Goal: Find specific page/section: Find specific page/section

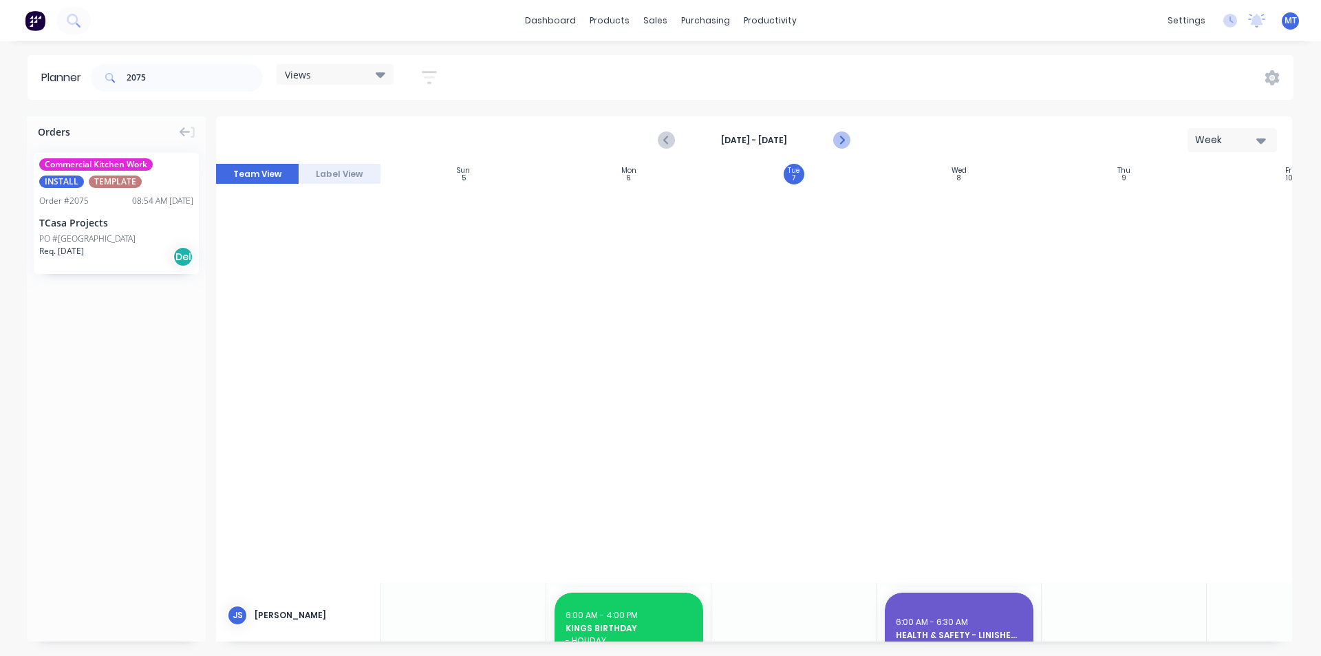
scroll to position [802, 131]
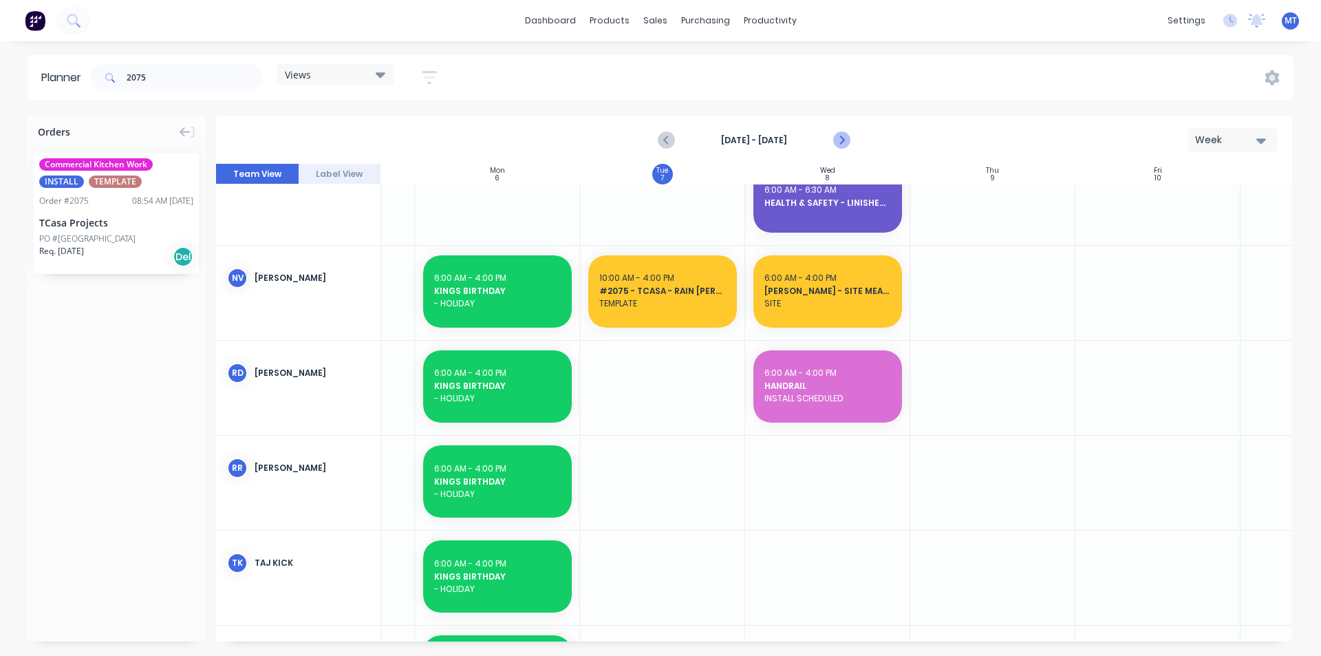
click at [840, 138] on icon "Next page" at bounding box center [841, 140] width 17 height 17
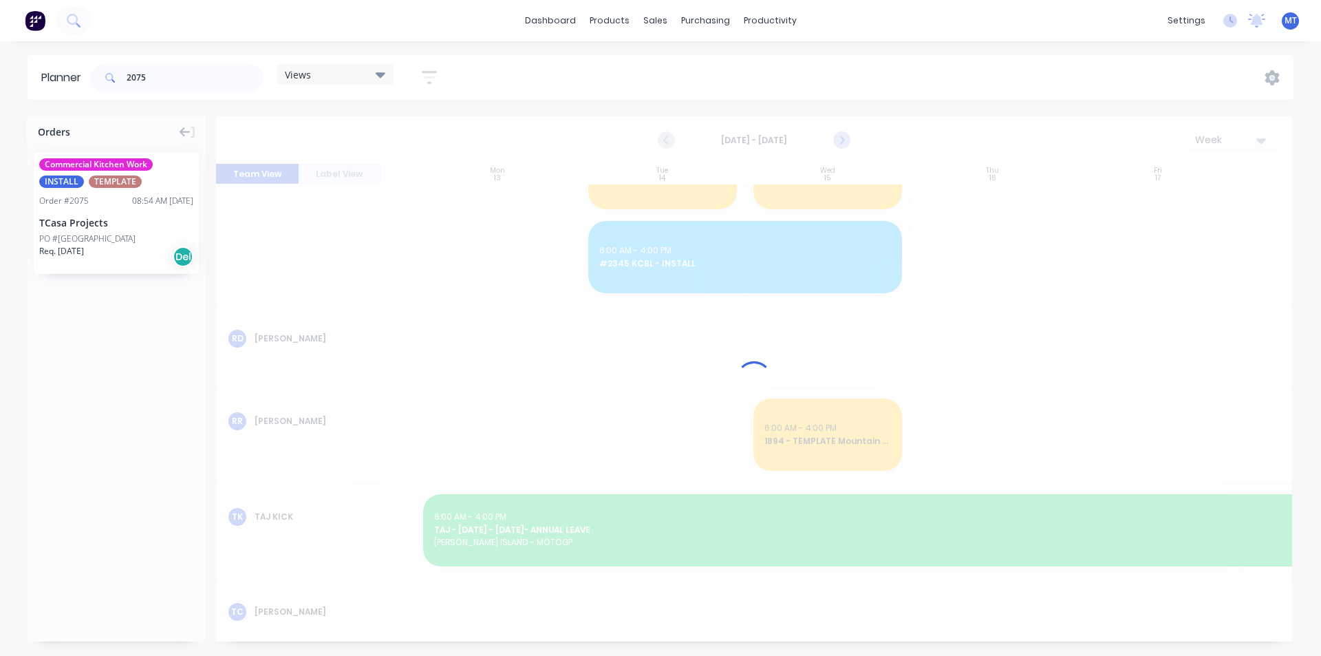
scroll to position [599, 131]
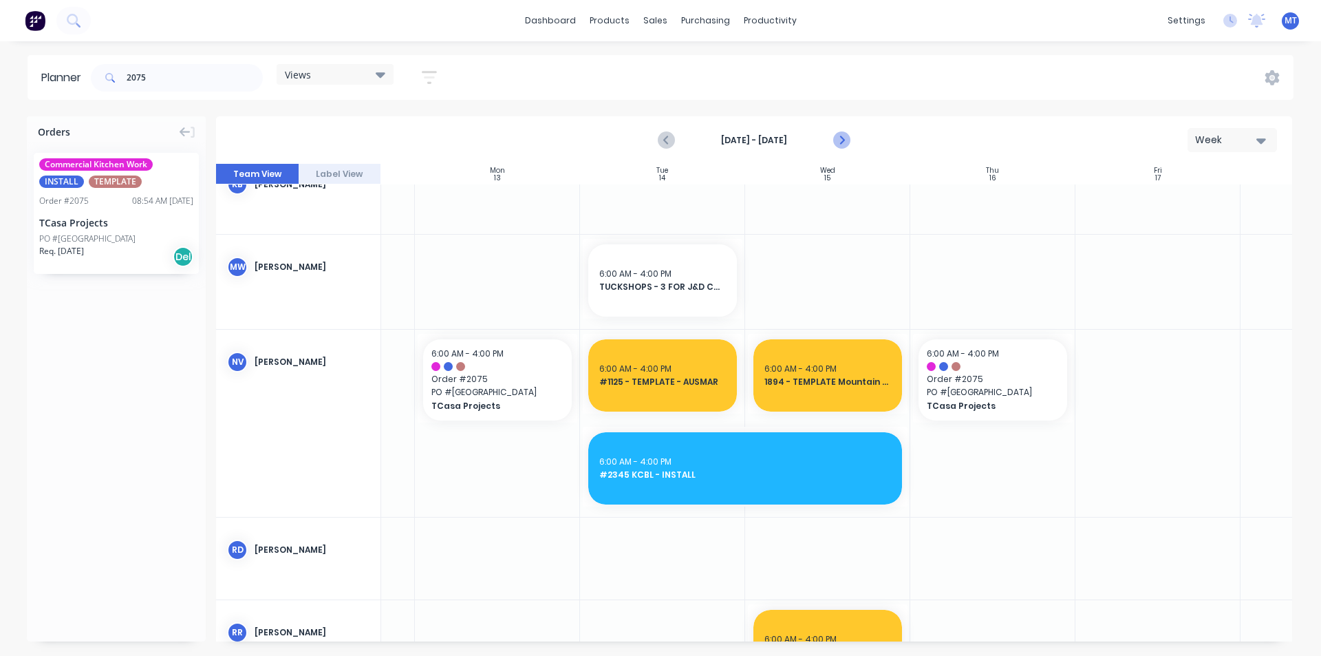
click at [841, 138] on icon "Next page" at bounding box center [841, 140] width 6 height 11
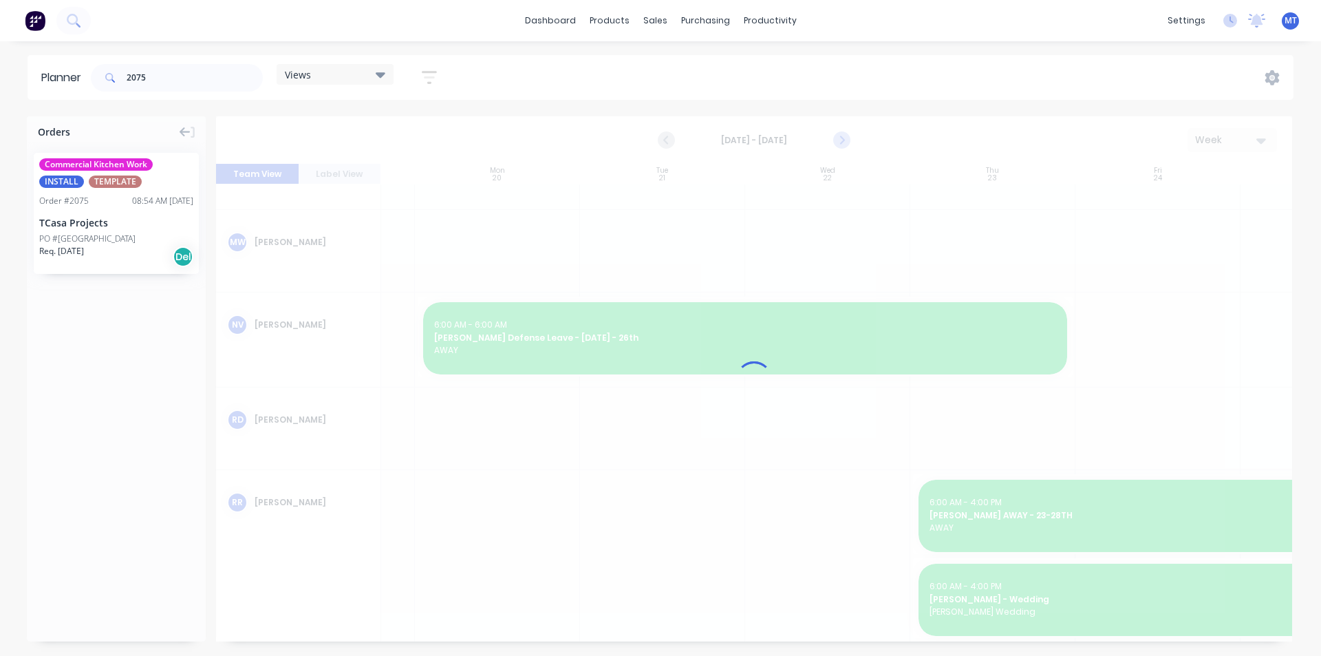
scroll to position [575, 131]
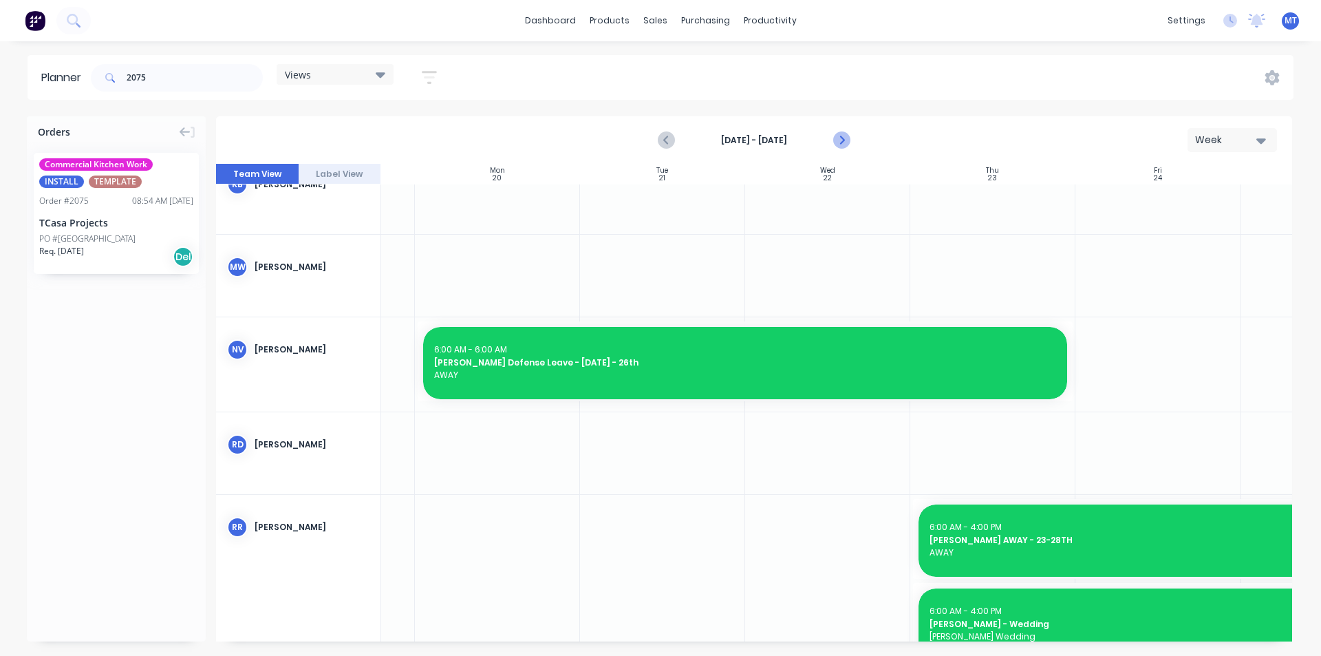
click at [841, 138] on icon "Next page" at bounding box center [841, 140] width 6 height 11
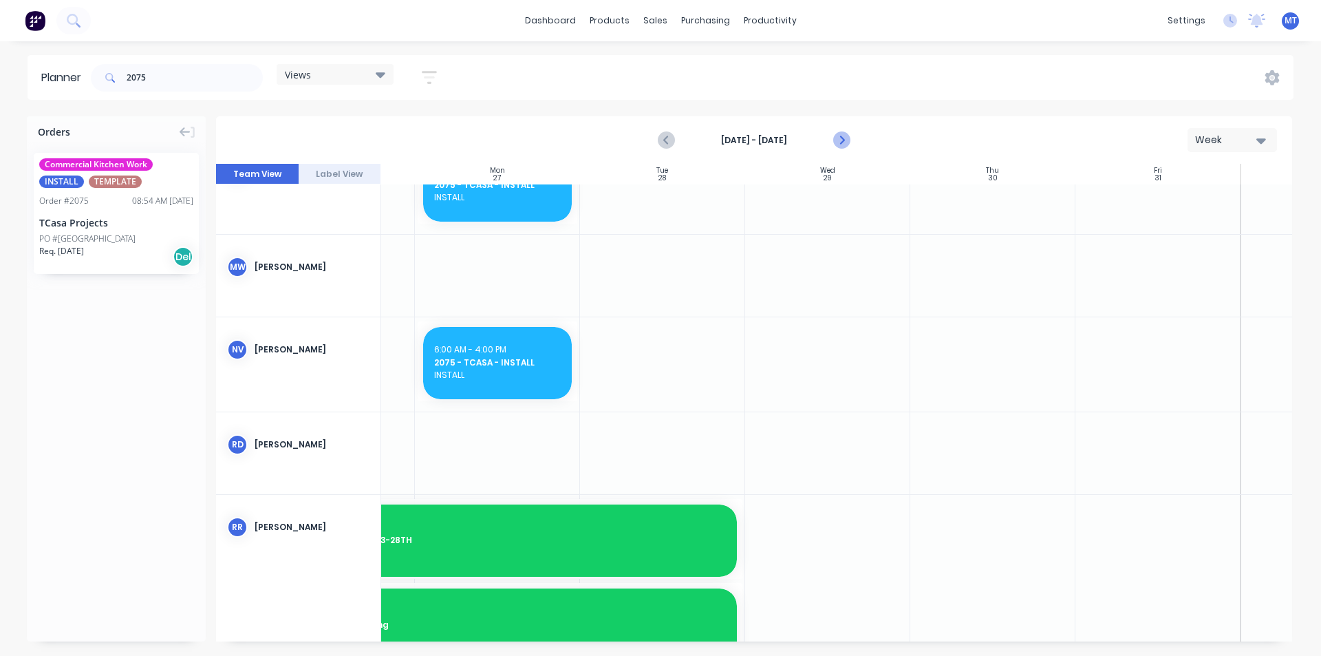
click at [841, 138] on icon "Next page" at bounding box center [841, 140] width 6 height 11
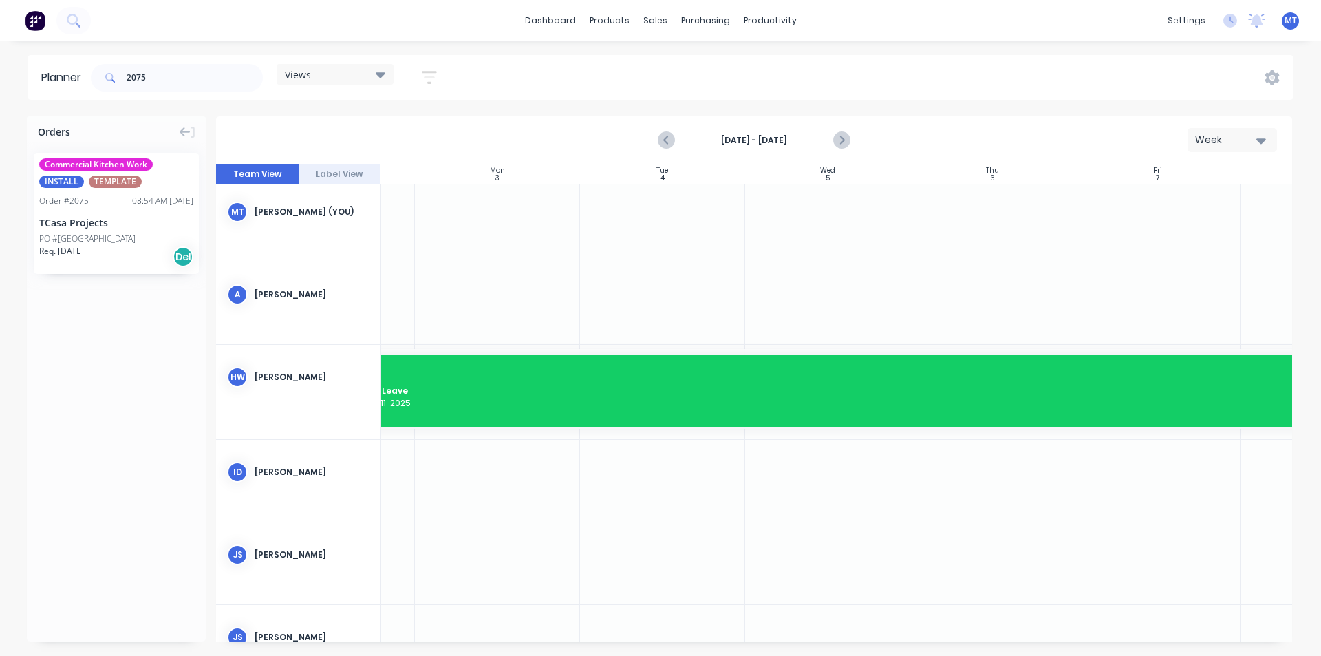
scroll to position [0, 131]
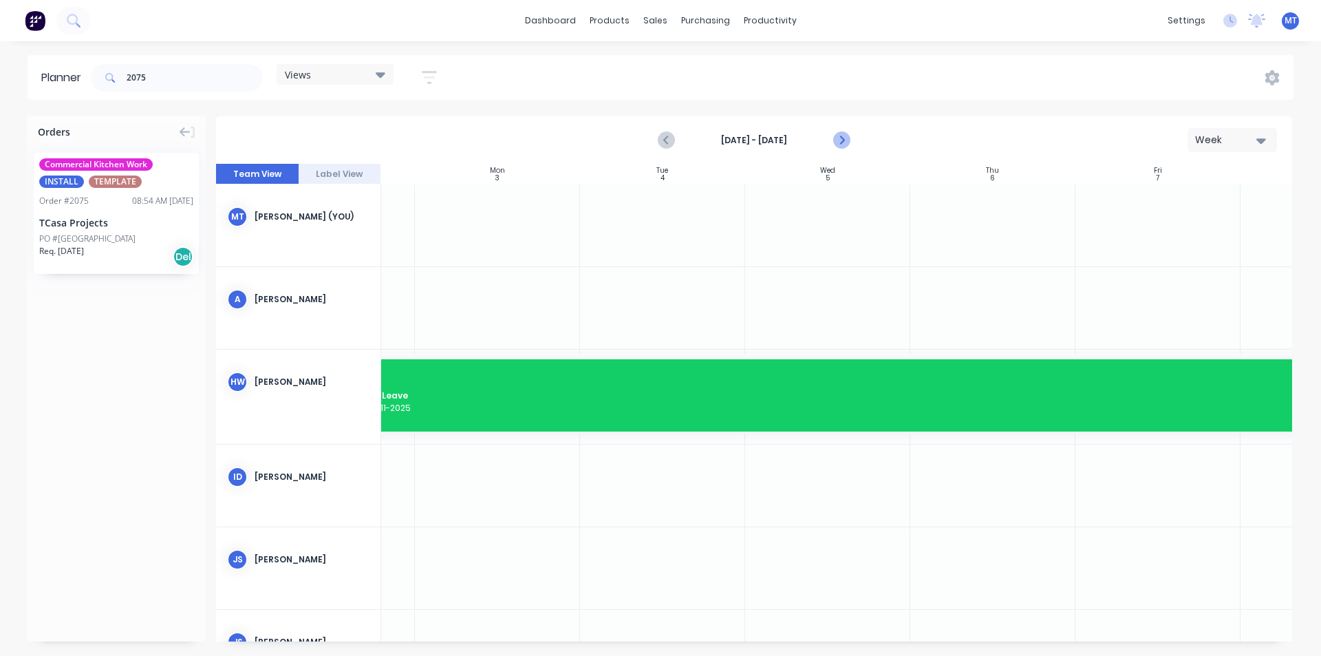
click at [844, 140] on icon "Next page" at bounding box center [841, 140] width 6 height 11
click at [841, 146] on icon "Next page" at bounding box center [841, 140] width 17 height 17
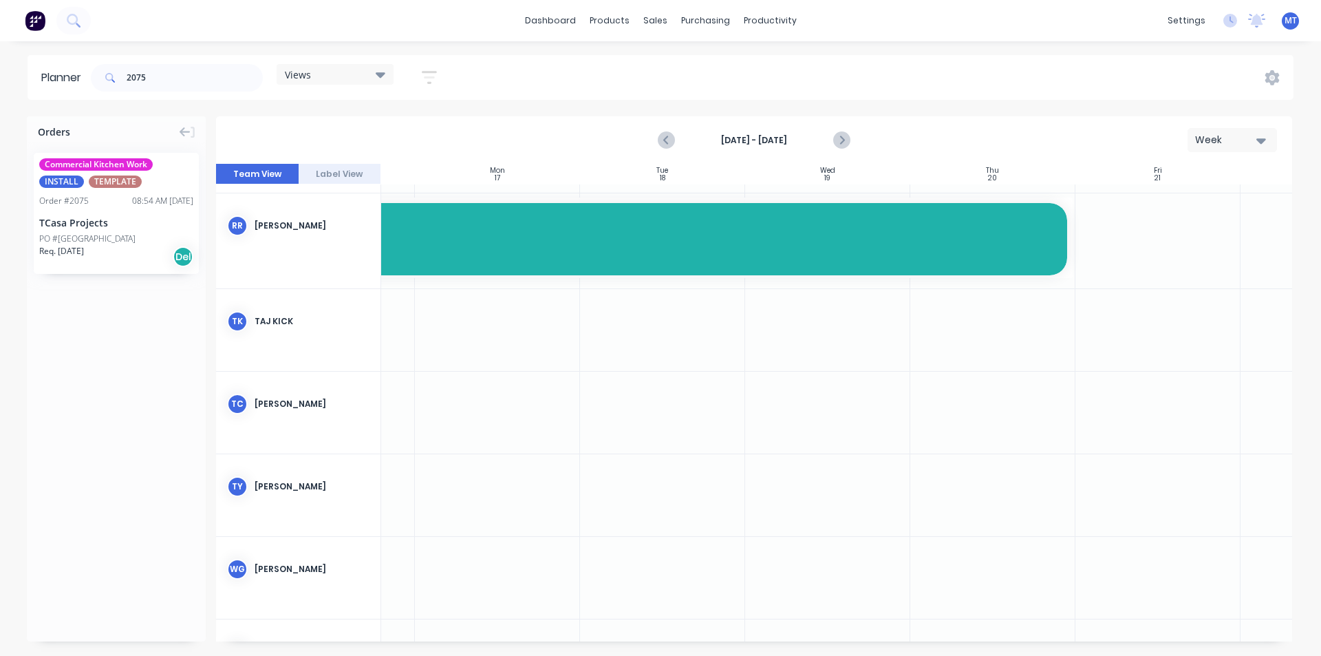
scroll to position [918, 131]
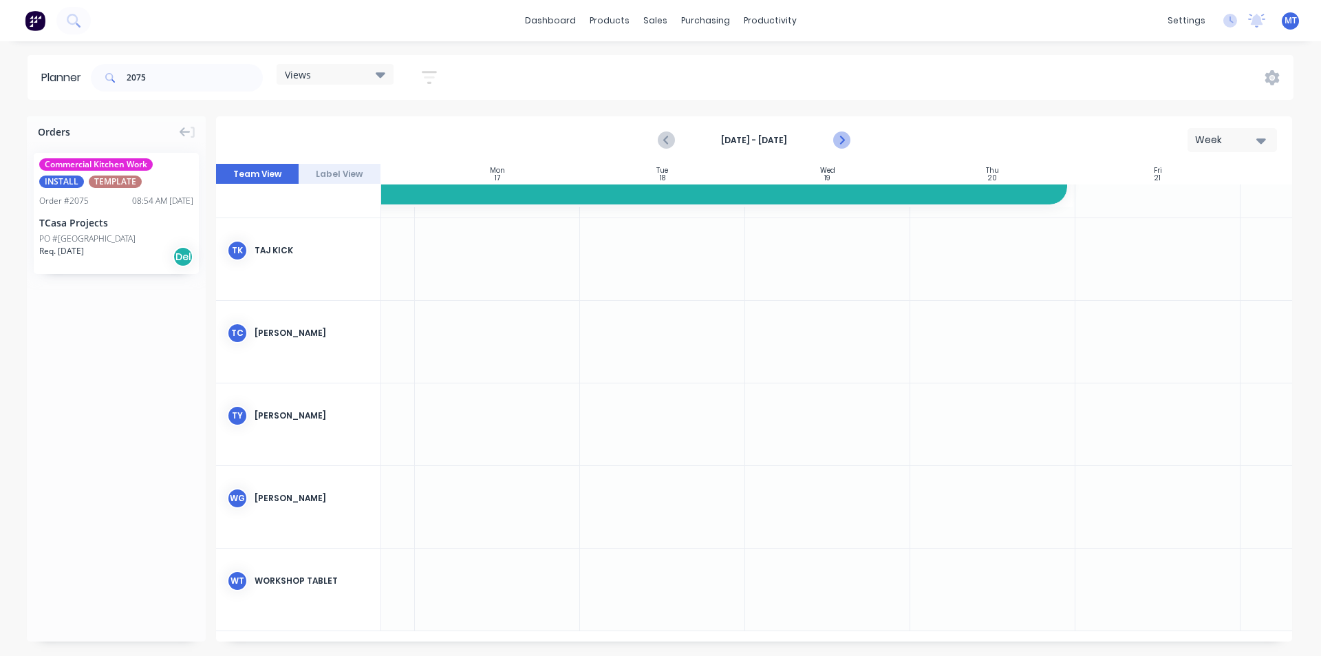
click at [844, 144] on icon "Next page" at bounding box center [841, 140] width 17 height 17
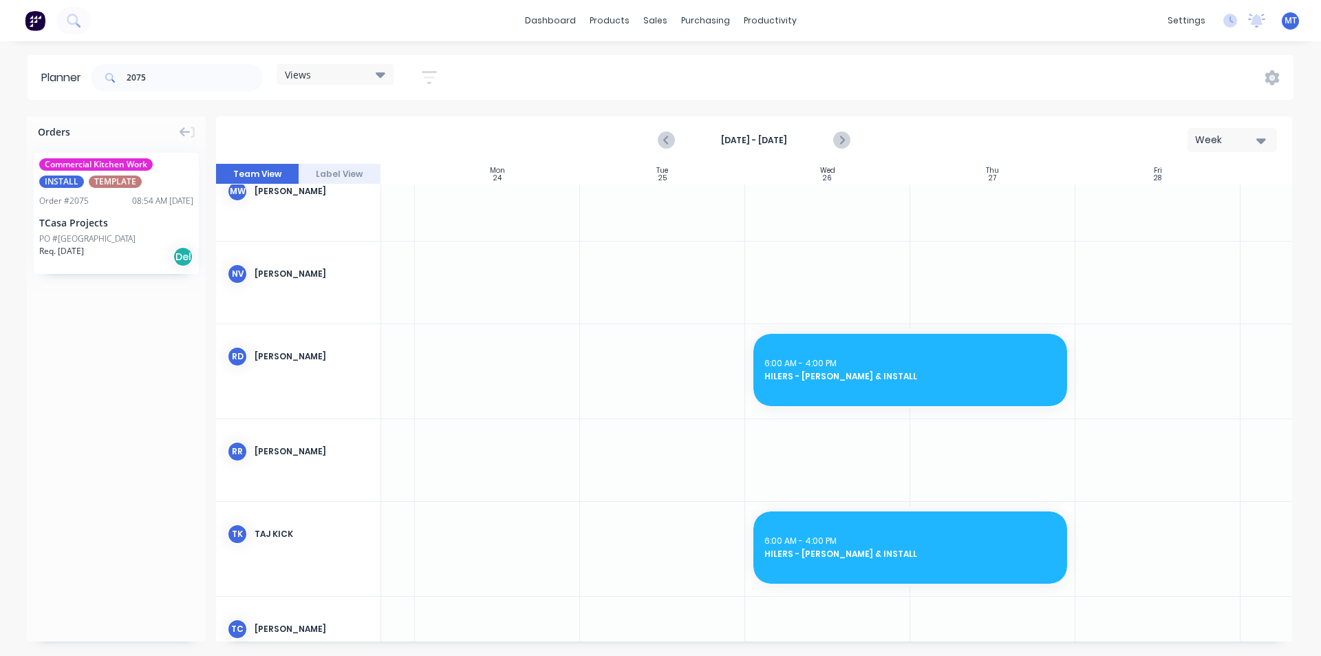
scroll to position [619, 131]
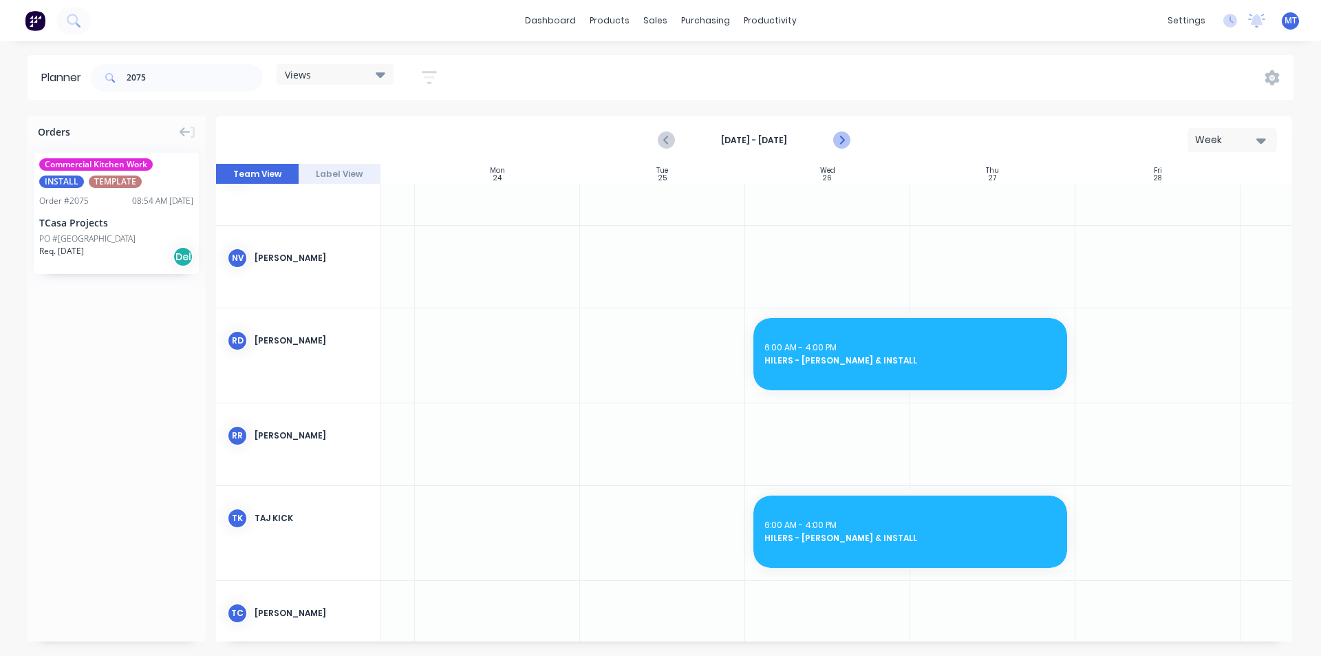
click at [841, 138] on icon "Next page" at bounding box center [841, 140] width 6 height 11
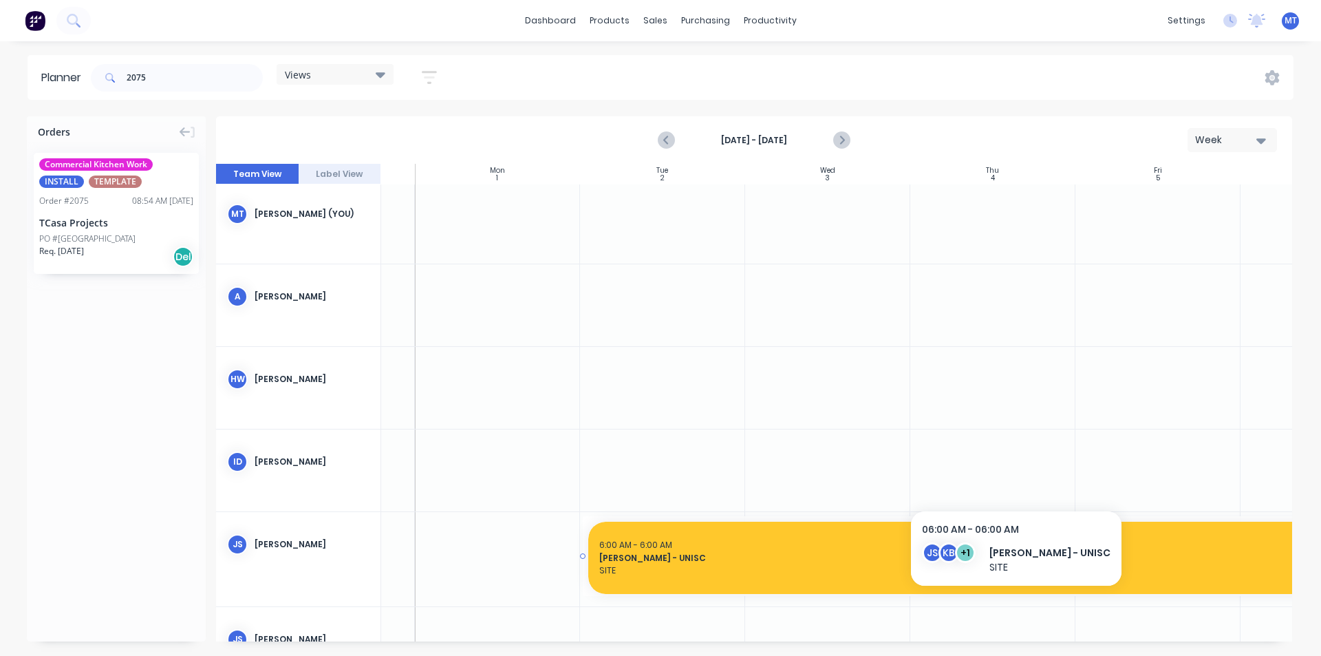
scroll to position [0, 131]
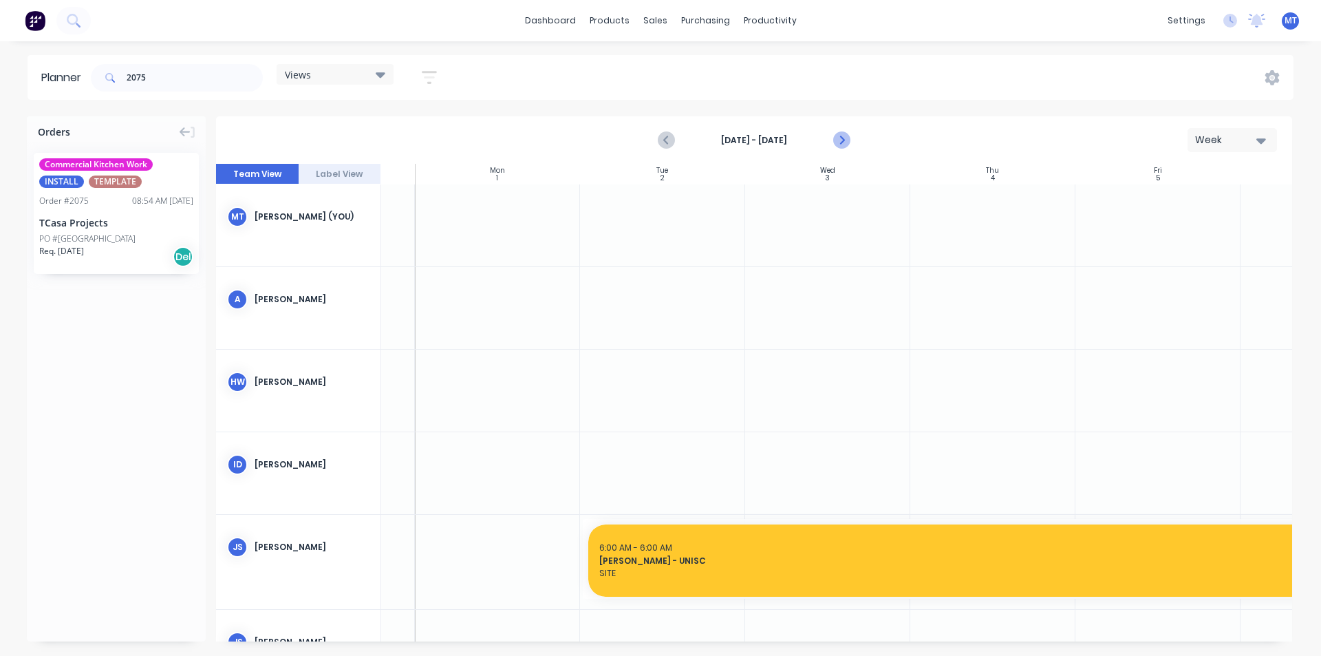
click at [845, 138] on icon "Next page" at bounding box center [841, 140] width 17 height 17
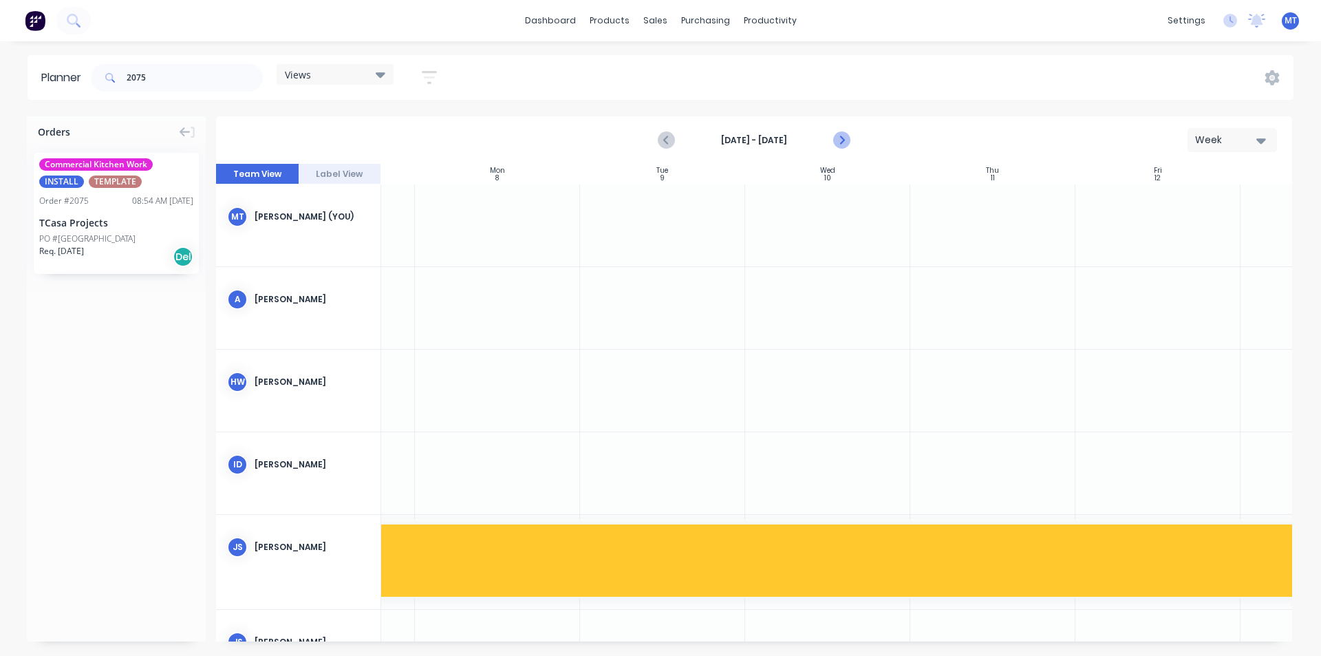
click at [844, 138] on icon "Next page" at bounding box center [841, 140] width 17 height 17
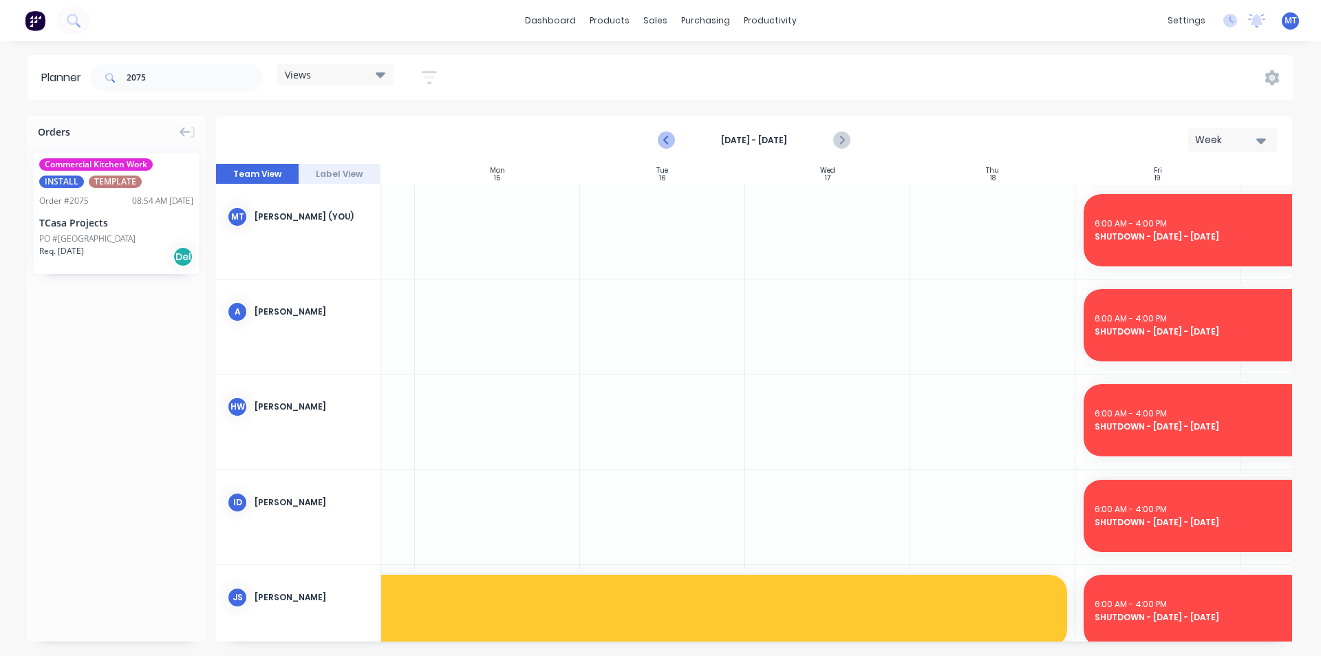
click at [670, 141] on icon "Previous page" at bounding box center [666, 140] width 17 height 17
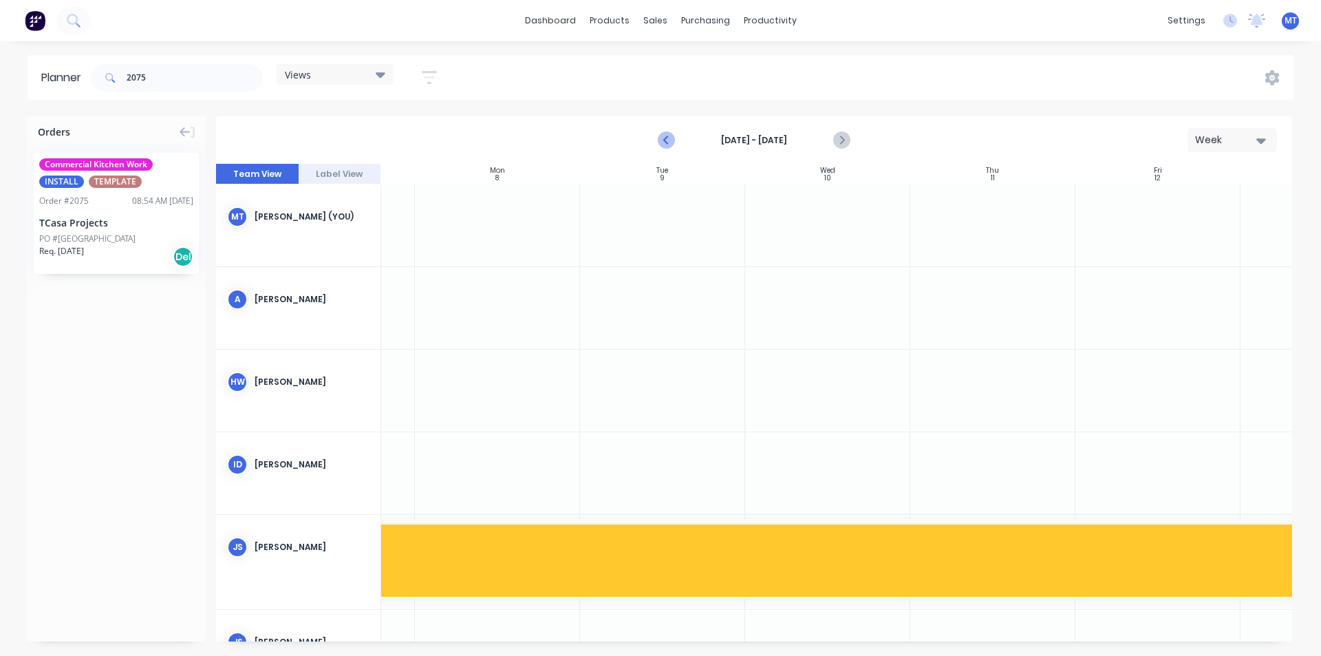
click at [670, 141] on icon "Previous page" at bounding box center [666, 140] width 17 height 17
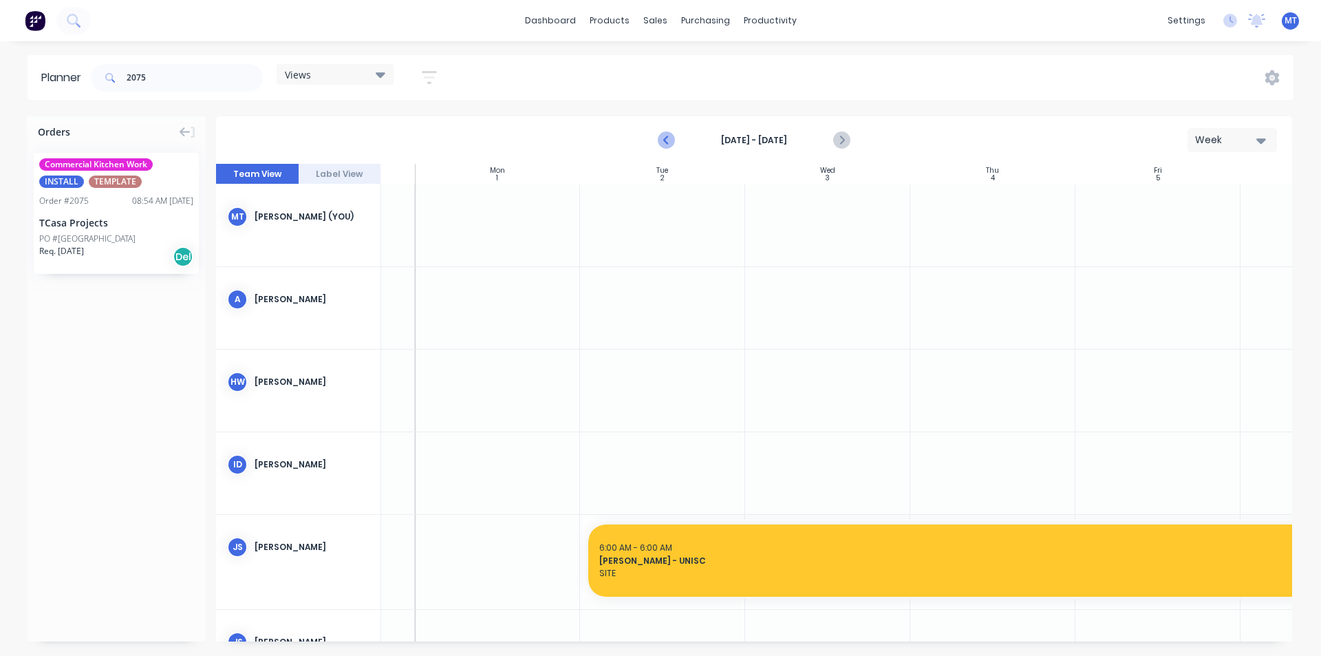
click at [670, 141] on icon "Previous page" at bounding box center [666, 140] width 17 height 17
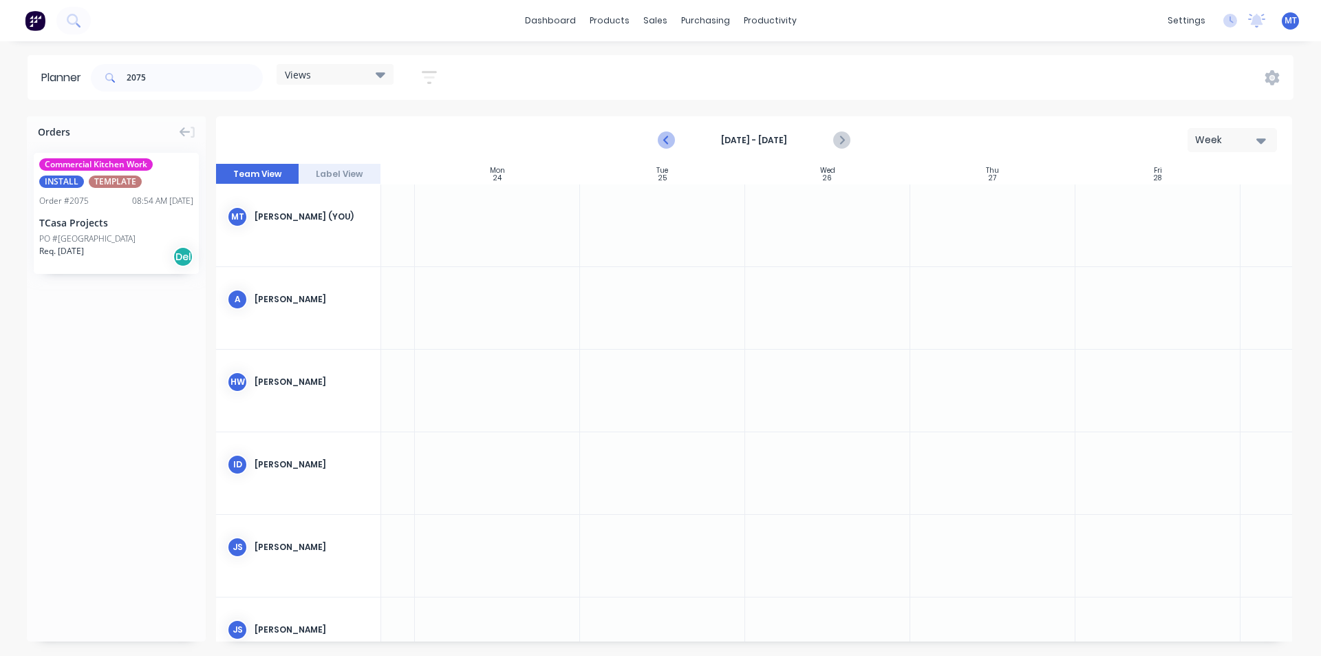
click at [670, 141] on icon "Previous page" at bounding box center [666, 140] width 17 height 17
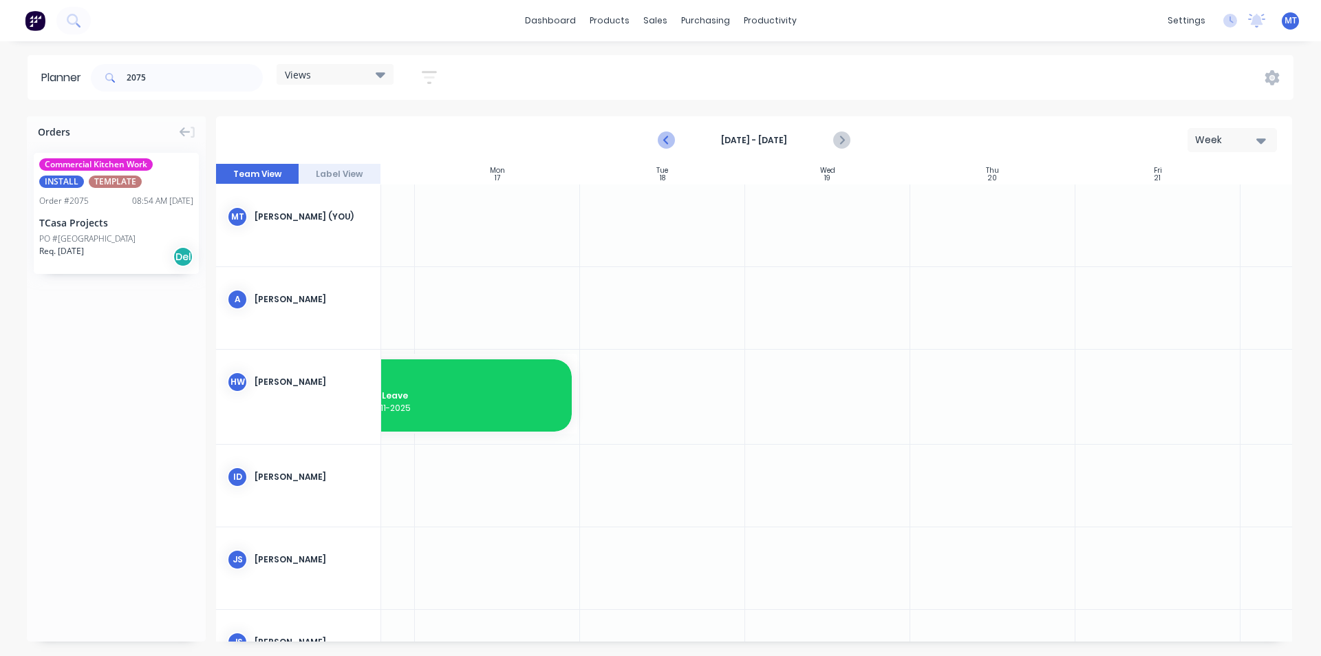
click at [670, 141] on icon "Previous page" at bounding box center [666, 140] width 17 height 17
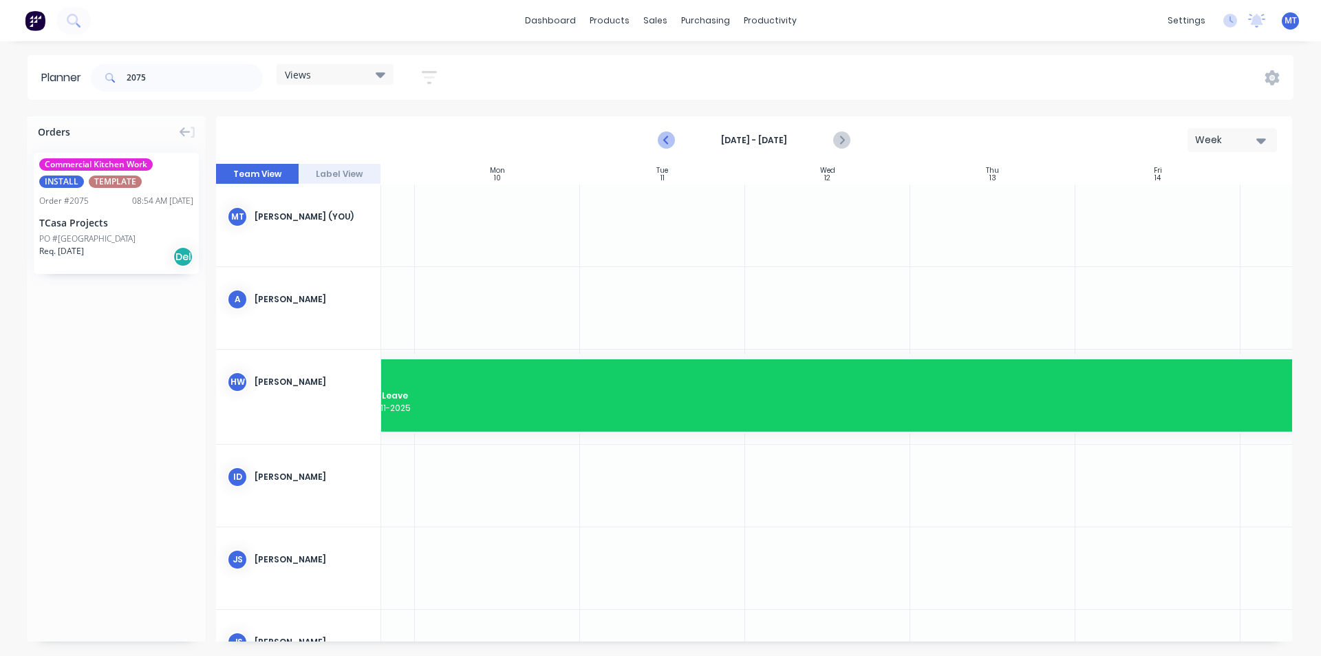
click at [670, 141] on icon "Previous page" at bounding box center [666, 140] width 17 height 17
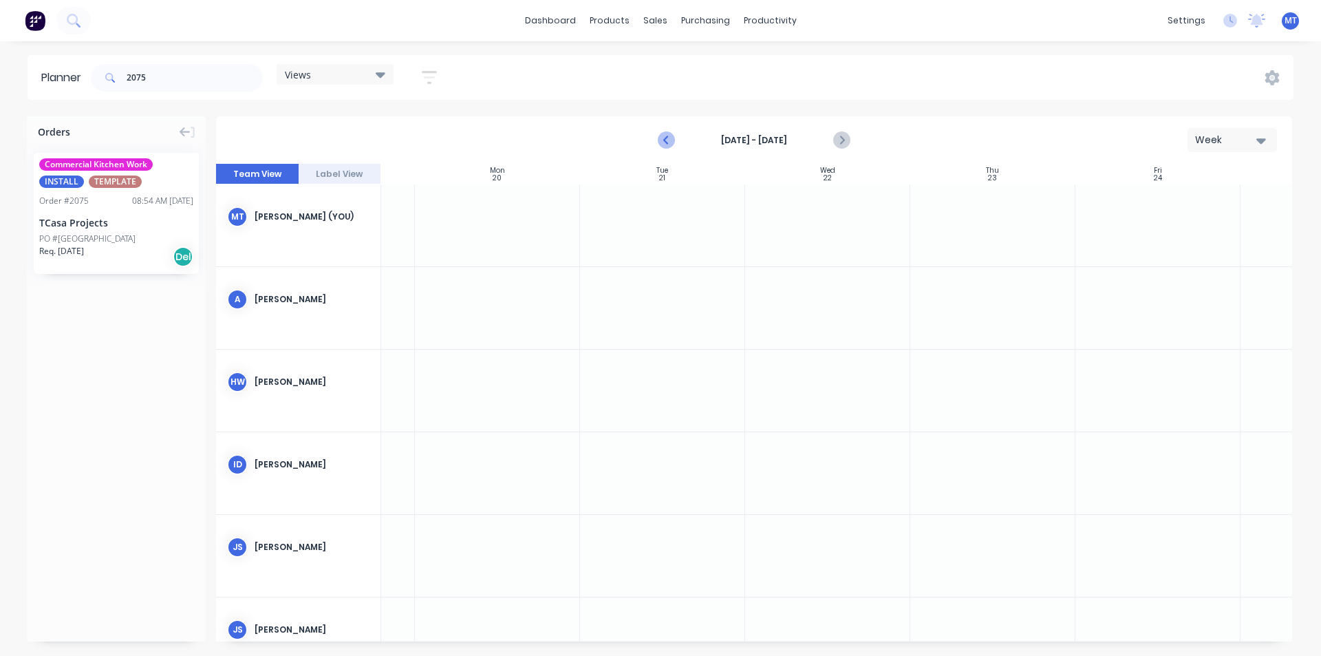
click at [670, 141] on icon "Previous page" at bounding box center [666, 140] width 17 height 17
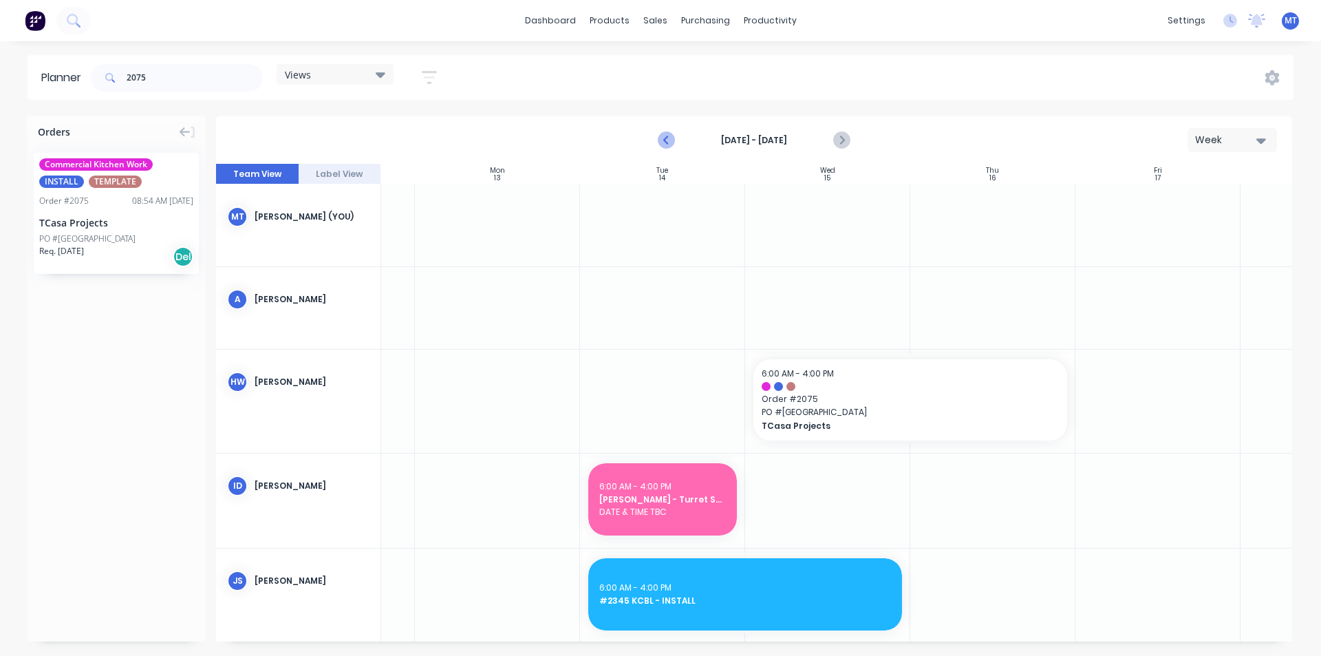
click at [670, 141] on icon "Previous page" at bounding box center [666, 140] width 17 height 17
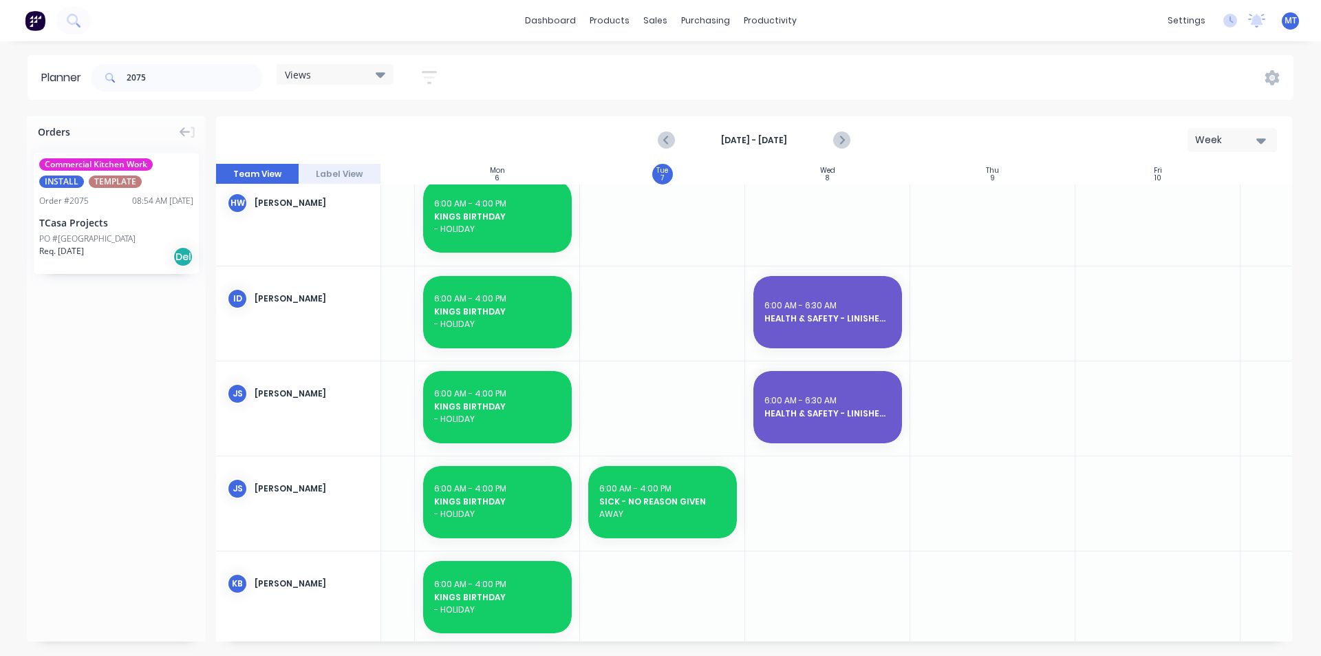
scroll to position [206, 131]
